Goal: Task Accomplishment & Management: Manage account settings

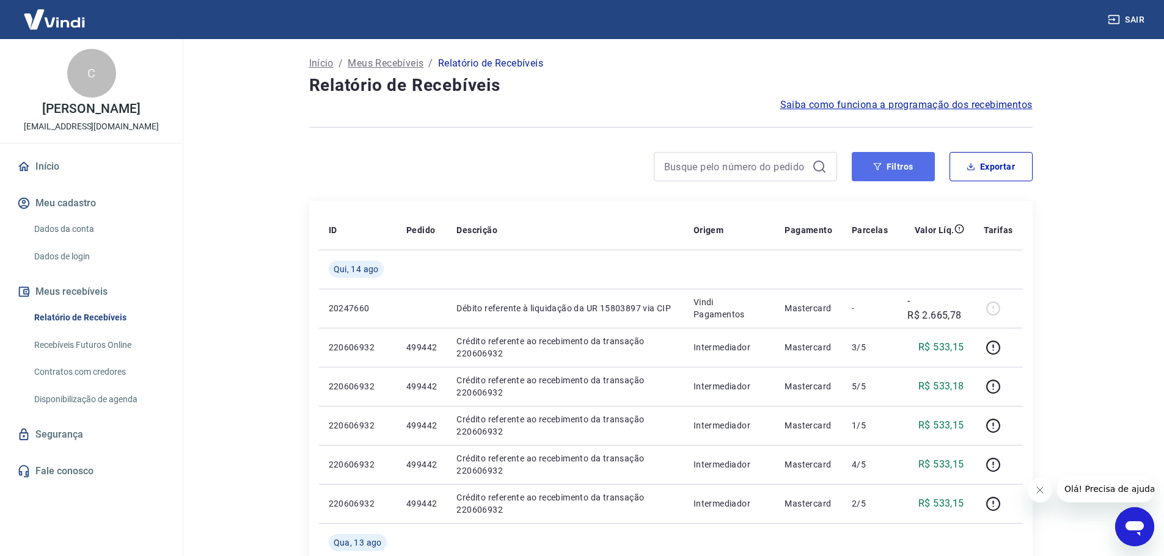
click at [878, 156] on button "Filtros" at bounding box center [892, 166] width 83 height 29
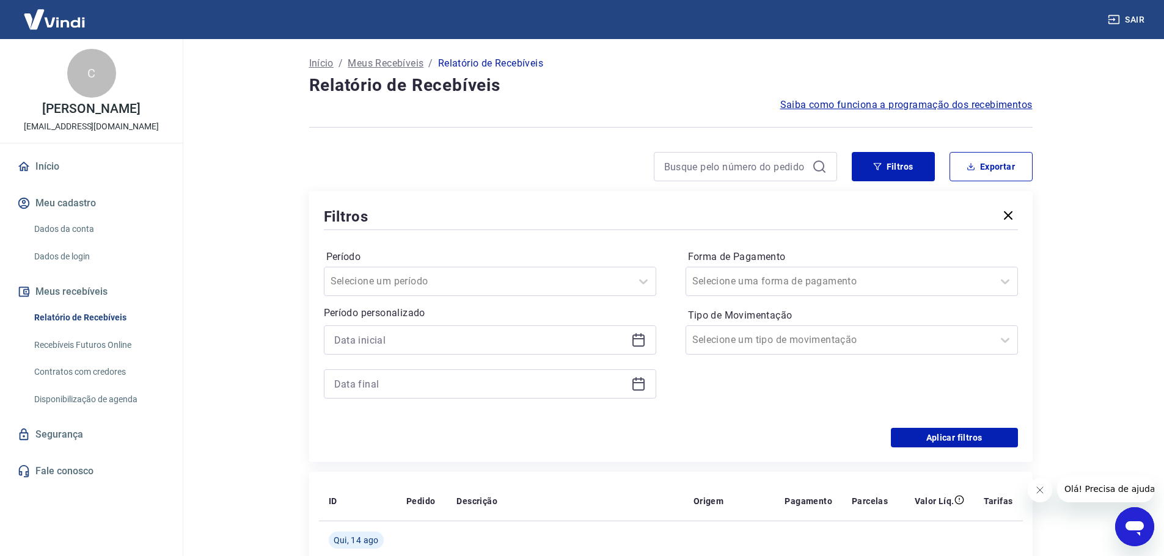
click at [637, 340] on icon at bounding box center [638, 340] width 15 height 15
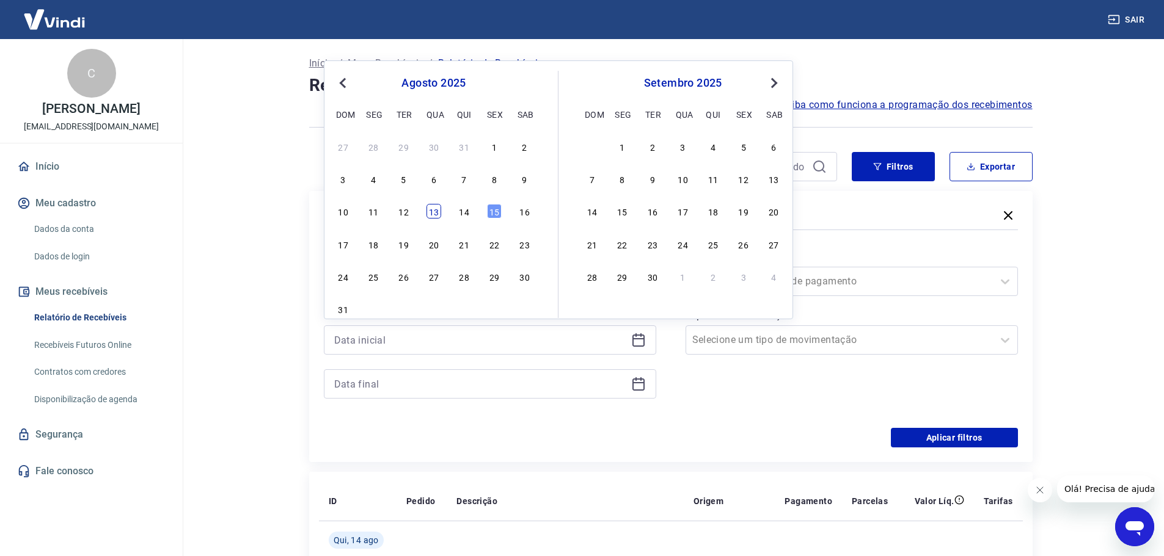
click at [429, 216] on div "13" at bounding box center [433, 211] width 15 height 15
type input "[DATE]"
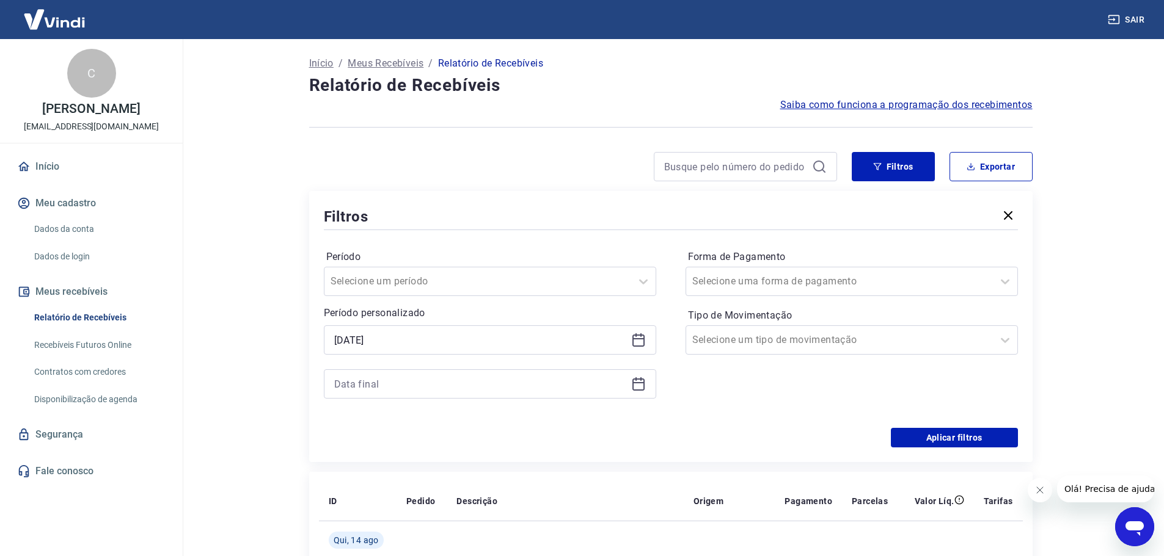
click at [634, 381] on icon at bounding box center [638, 384] width 15 height 15
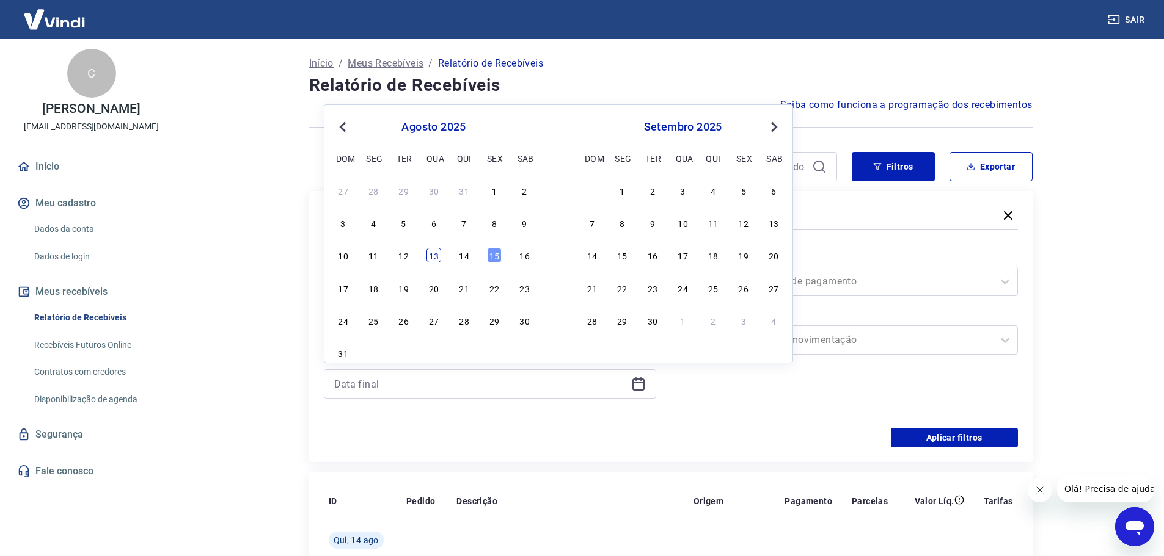
click at [427, 252] on div "13" at bounding box center [433, 255] width 15 height 15
type input "[DATE]"
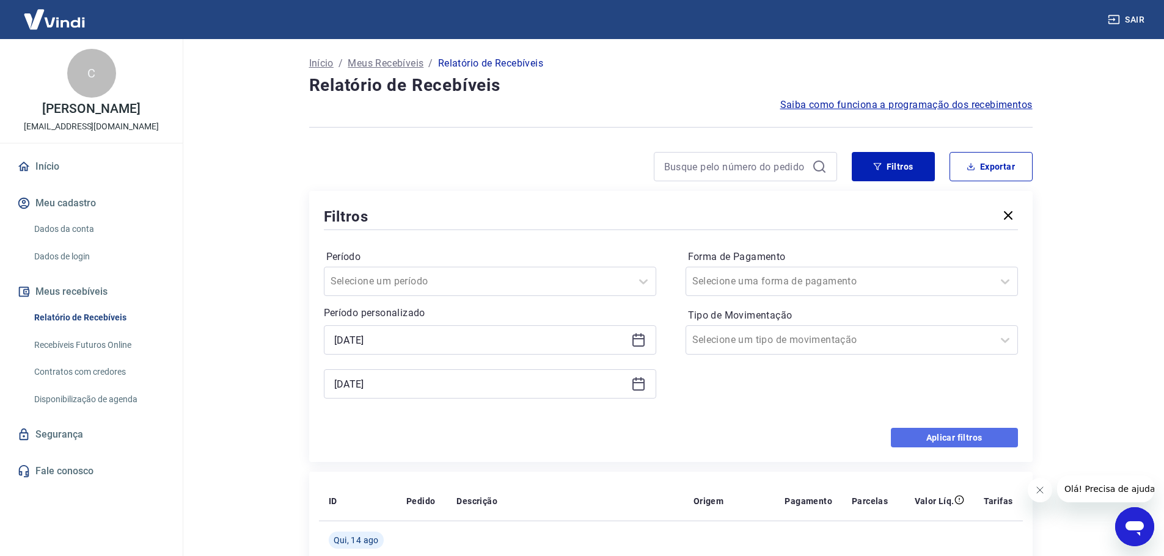
click at [968, 434] on button "Aplicar filtros" at bounding box center [954, 438] width 127 height 20
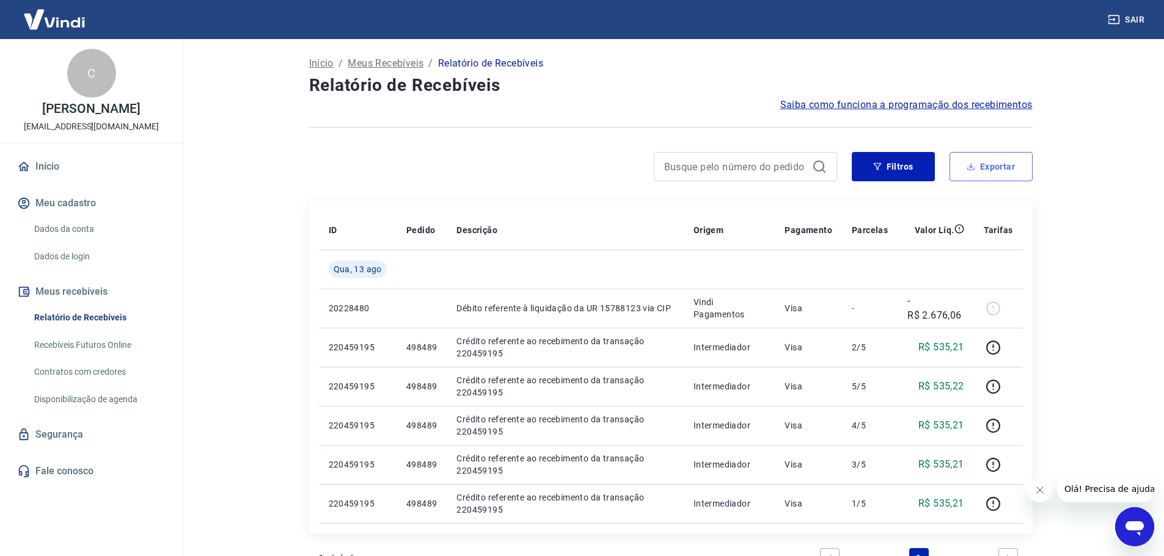
click at [988, 170] on button "Exportar" at bounding box center [990, 166] width 83 height 29
type input "[DATE]"
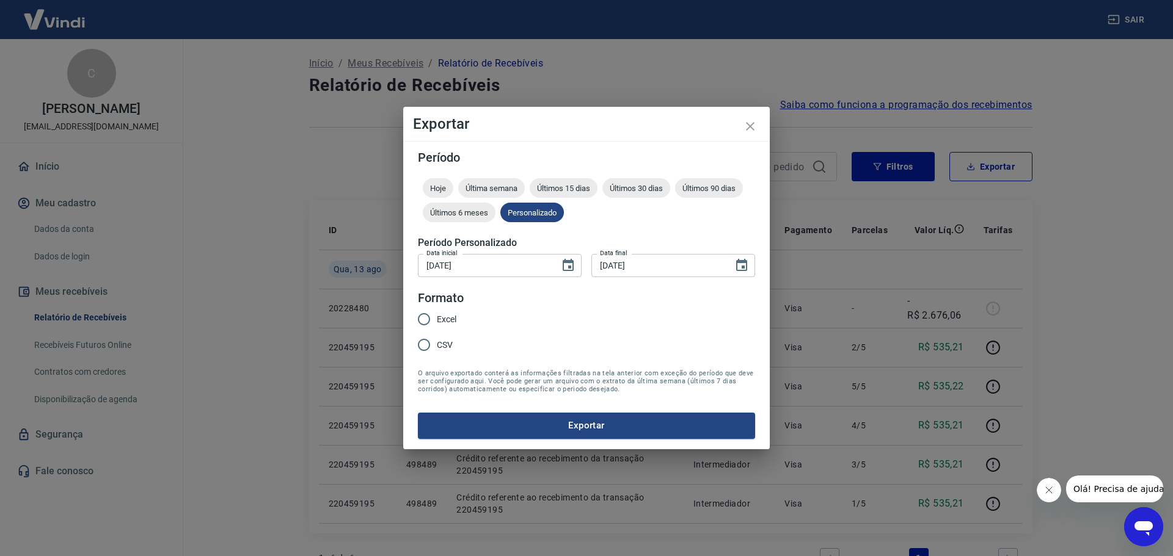
click at [421, 344] on input "CSV" at bounding box center [424, 345] width 26 height 26
radio input "true"
click at [553, 424] on button "Exportar" at bounding box center [586, 426] width 337 height 26
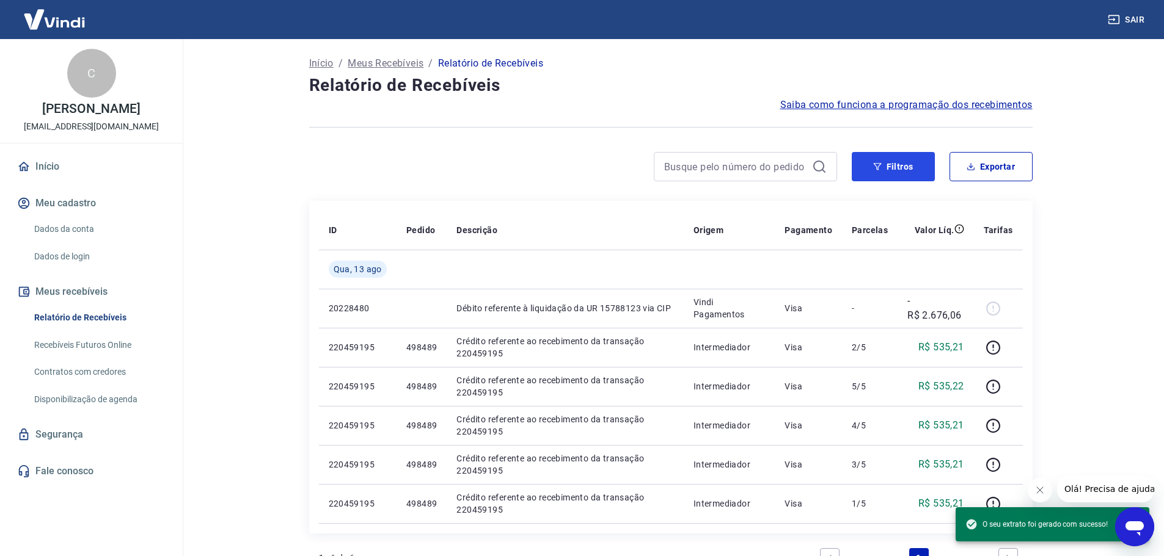
click at [872, 168] on button "Filtros" at bounding box center [892, 166] width 83 height 29
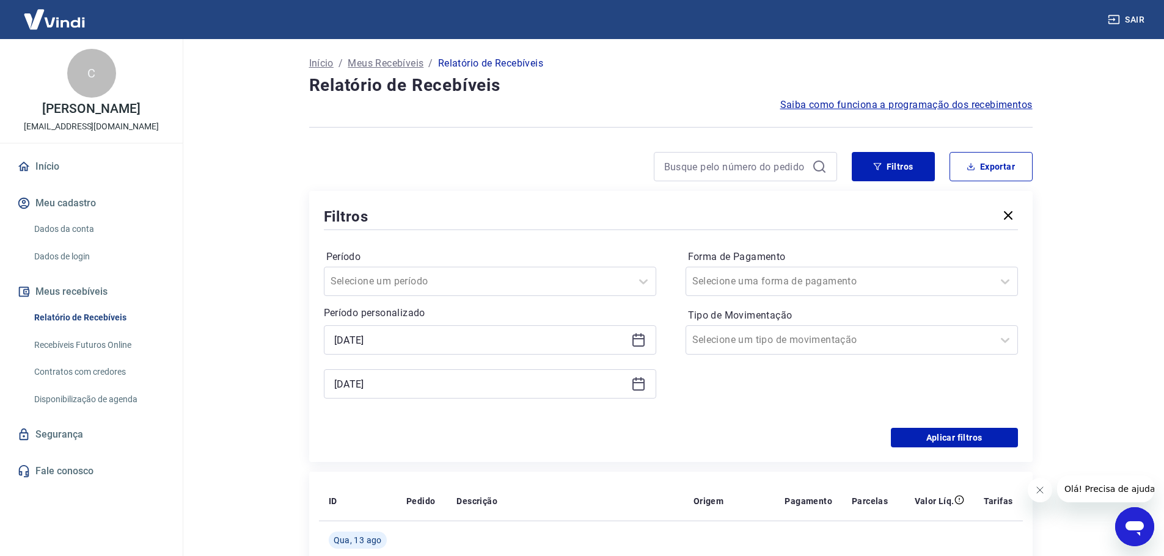
click at [643, 337] on icon at bounding box center [638, 340] width 15 height 15
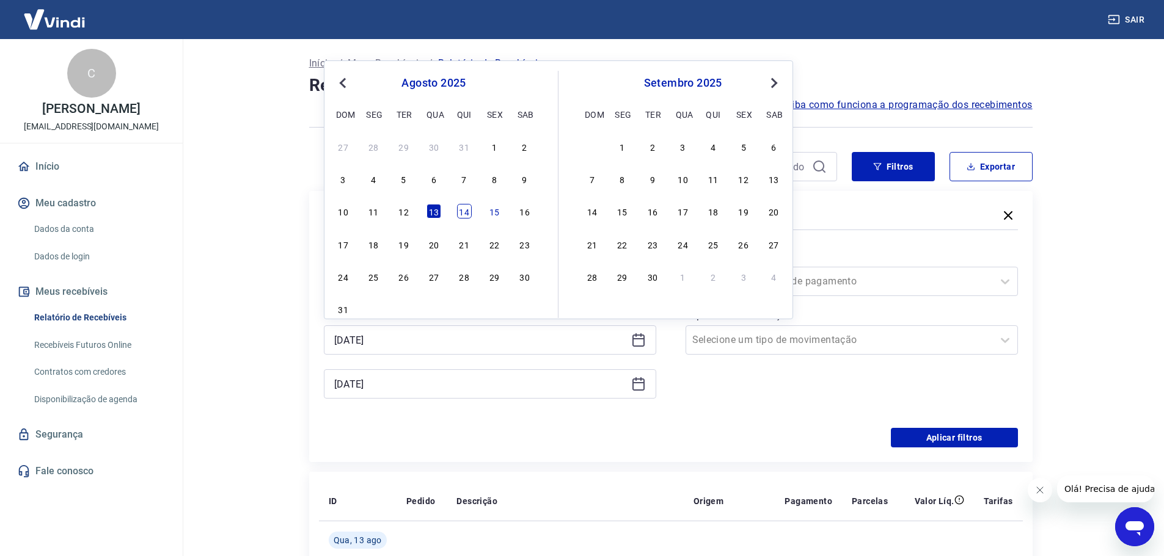
click at [466, 207] on div "14" at bounding box center [464, 211] width 15 height 15
type input "[DATE]"
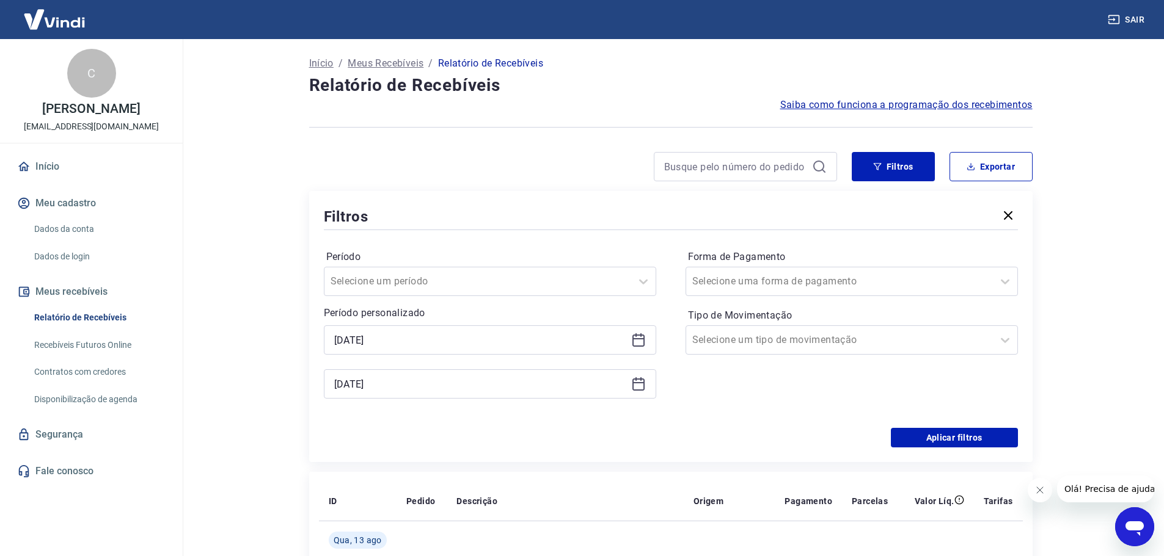
click at [639, 385] on icon at bounding box center [638, 384] width 15 height 15
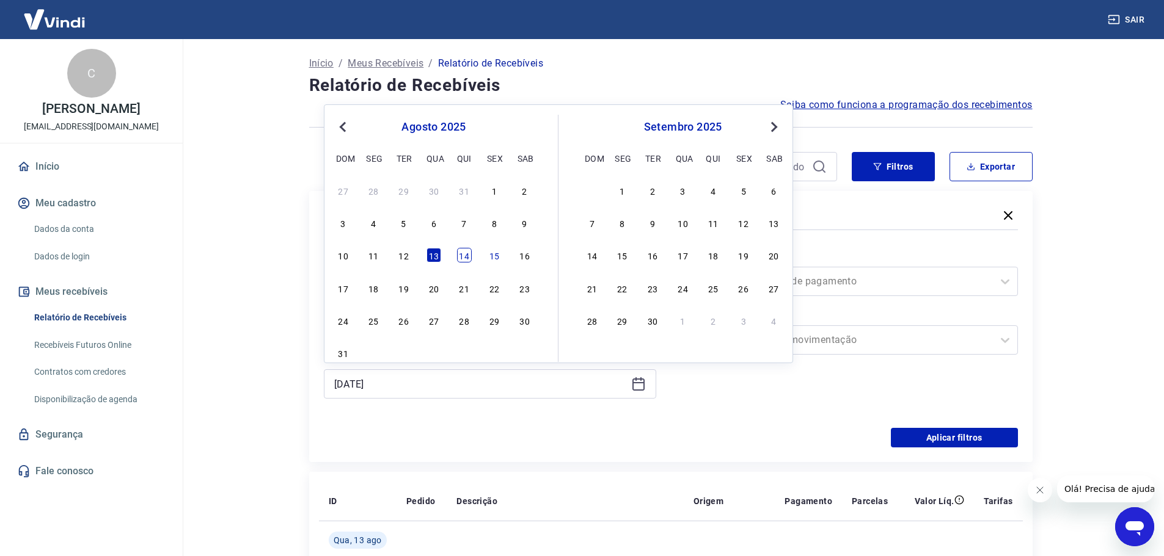
click at [464, 255] on div "14" at bounding box center [464, 255] width 15 height 15
type input "[DATE]"
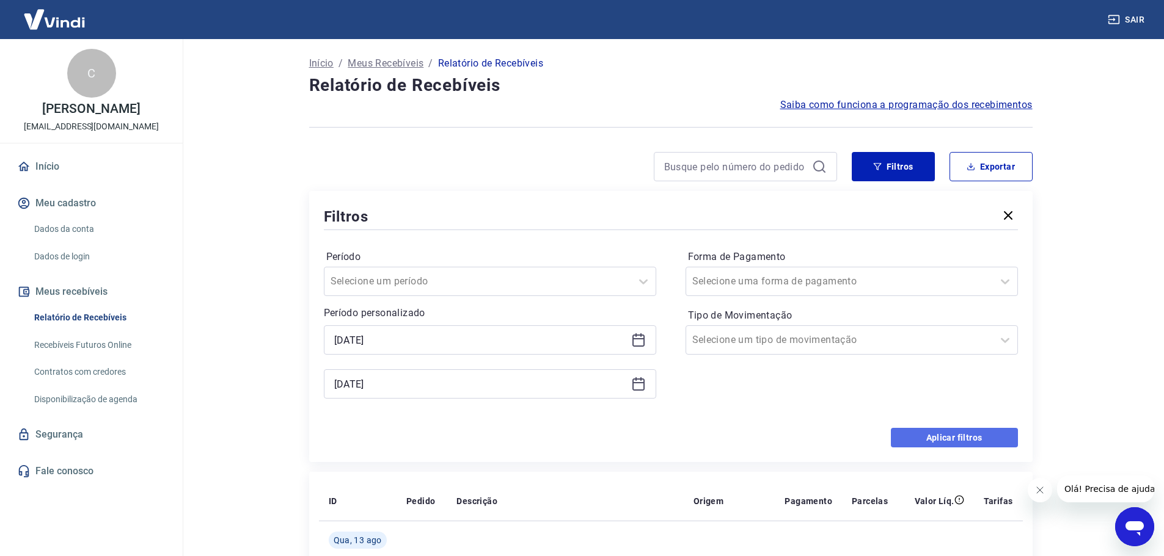
click at [971, 435] on button "Aplicar filtros" at bounding box center [954, 438] width 127 height 20
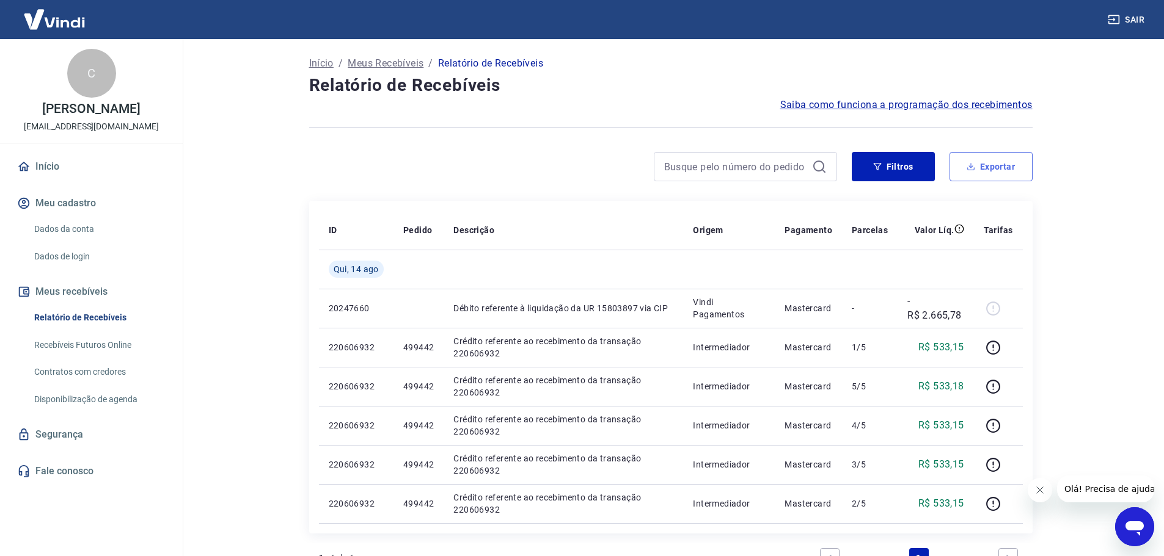
click at [974, 169] on icon "button" at bounding box center [970, 168] width 7 height 3
type input "[DATE]"
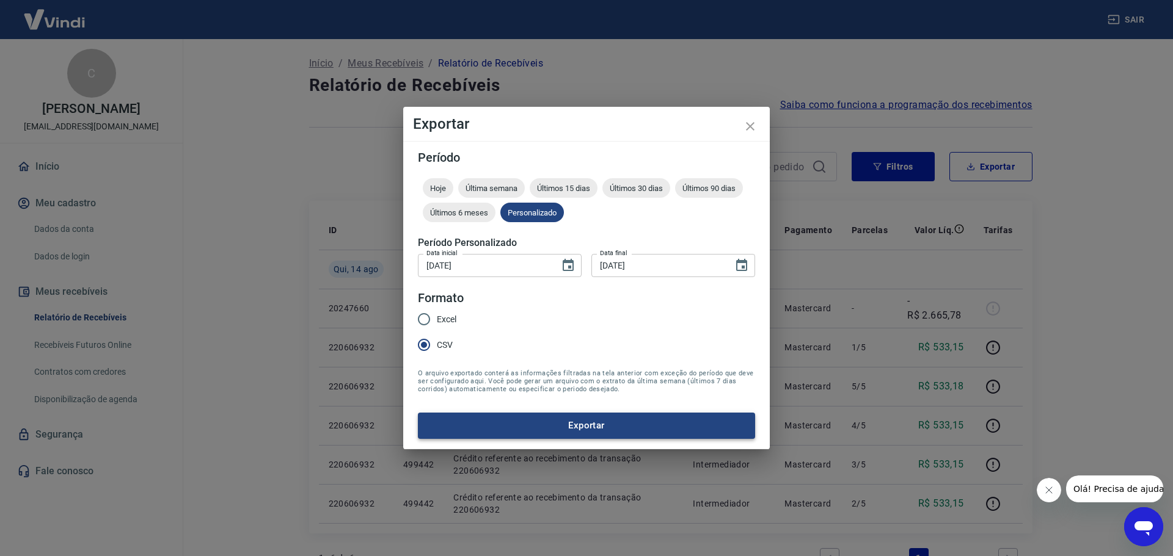
click at [563, 434] on button "Exportar" at bounding box center [586, 426] width 337 height 26
